Goal: Check status: Check status

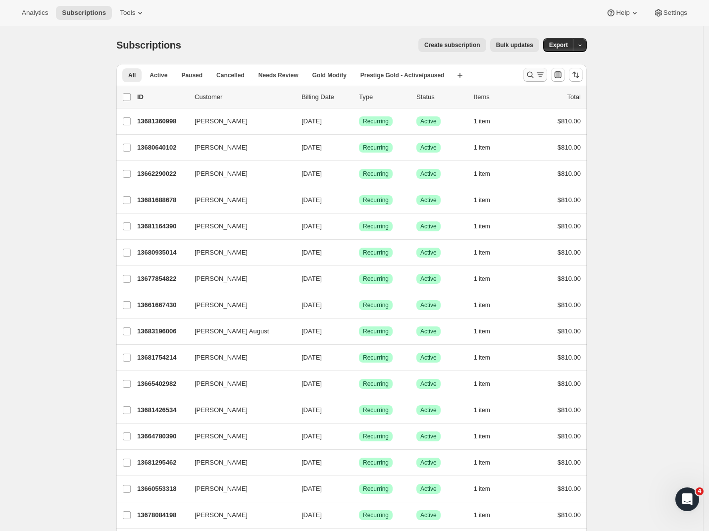
click at [544, 76] on icon "Search and filter results" at bounding box center [540, 75] width 10 height 10
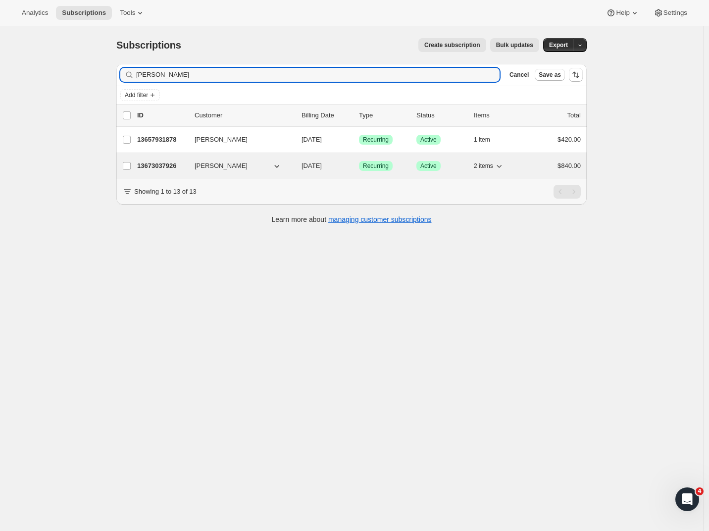
type input "[PERSON_NAME]"
click at [171, 167] on p "13673037926" at bounding box center [162, 166] width 50 height 10
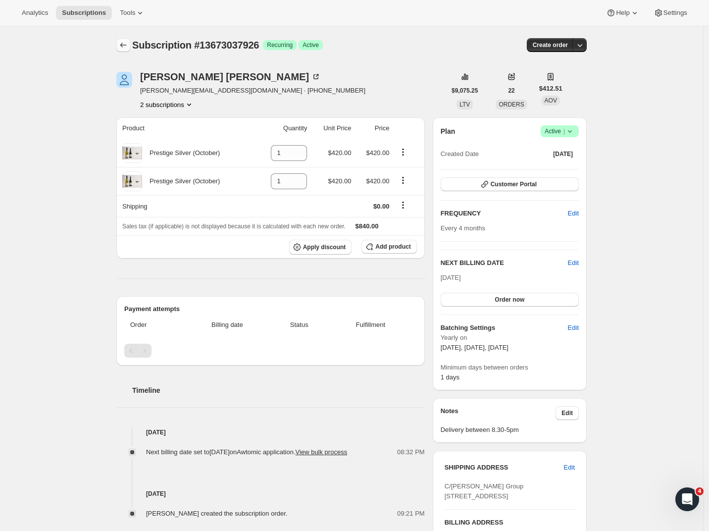
click at [123, 44] on icon "Subscriptions" at bounding box center [123, 45] width 10 height 10
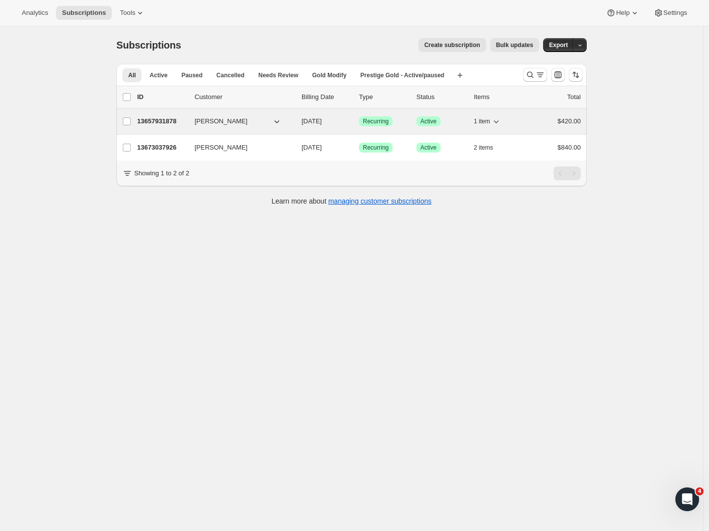
click at [151, 119] on p "13657931878" at bounding box center [162, 121] width 50 height 10
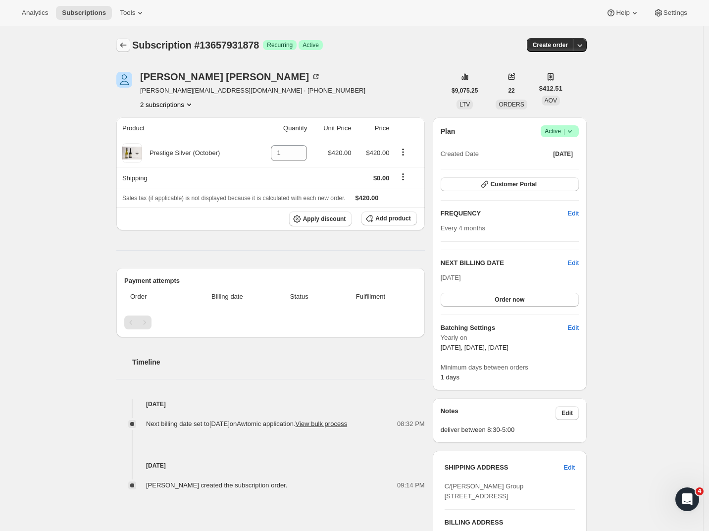
click at [124, 46] on icon "Subscriptions" at bounding box center [123, 45] width 10 height 10
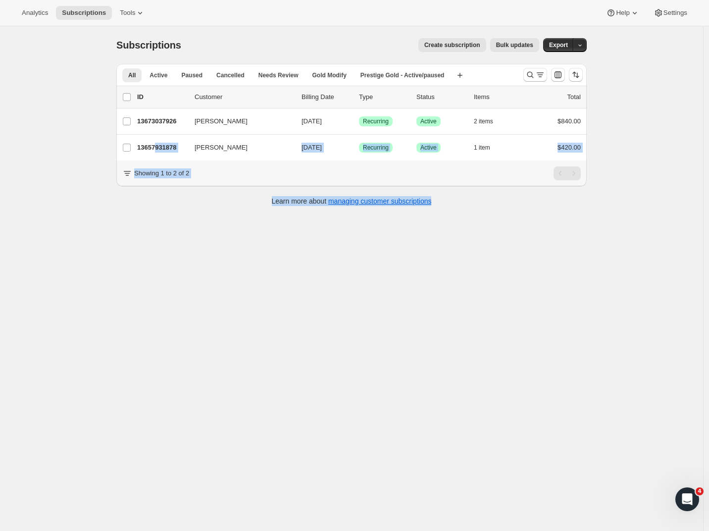
drag, startPoint x: 162, startPoint y: 147, endPoint x: 157, endPoint y: 250, distance: 102.6
click at [156, 249] on div "Subscriptions. This page is ready Subscriptions Create subscription Bulk update…" at bounding box center [351, 291] width 703 height 531
click at [158, 255] on div "Subscriptions. This page is ready Subscriptions Create subscription Bulk update…" at bounding box center [351, 291] width 703 height 531
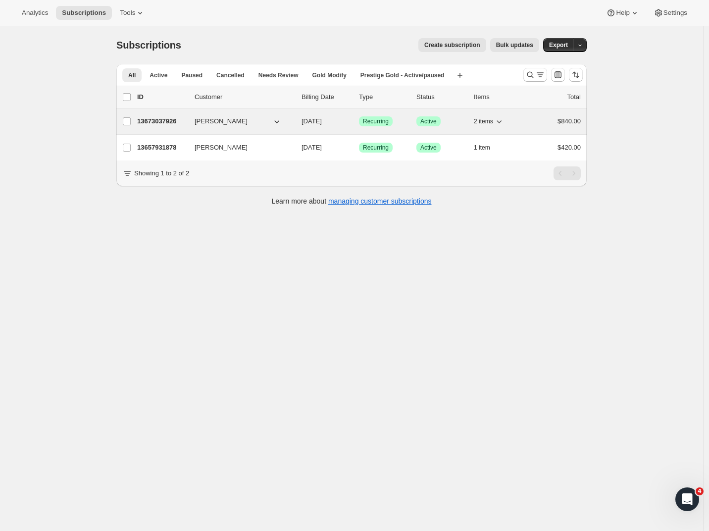
click at [166, 123] on p "13673037926" at bounding box center [162, 121] width 50 height 10
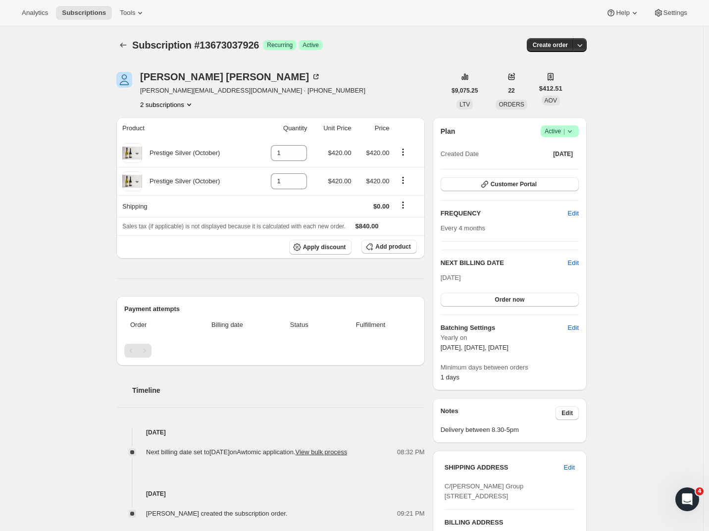
click at [71, 197] on div "Subscription #13673037926. This page is ready Subscription #13673037926 Success…" at bounding box center [351, 395] width 703 height 739
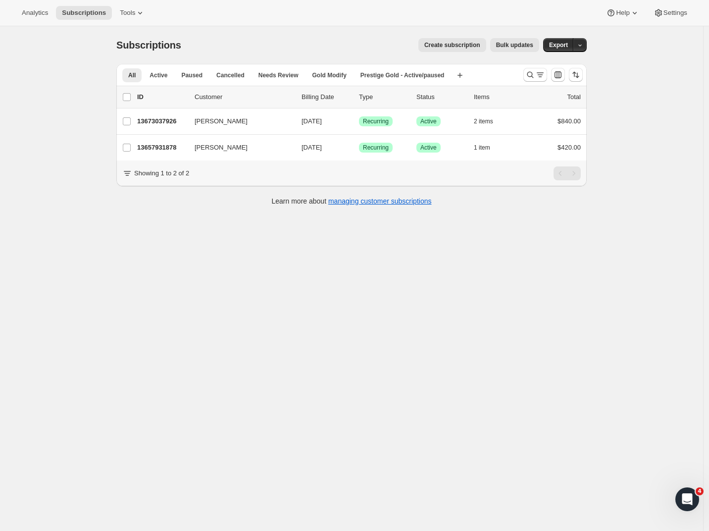
drag, startPoint x: 21, startPoint y: 87, endPoint x: 0, endPoint y: 80, distance: 21.5
click at [21, 87] on div "Subscriptions. This page is ready Subscriptions Create subscription Bulk update…" at bounding box center [351, 291] width 703 height 531
